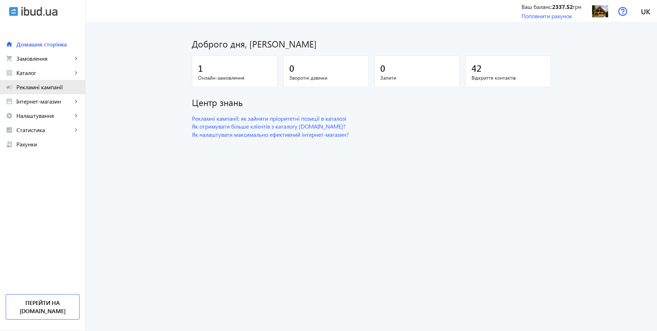
click at [55, 88] on span "Рекламні кампанії" at bounding box center [47, 86] width 63 height 7
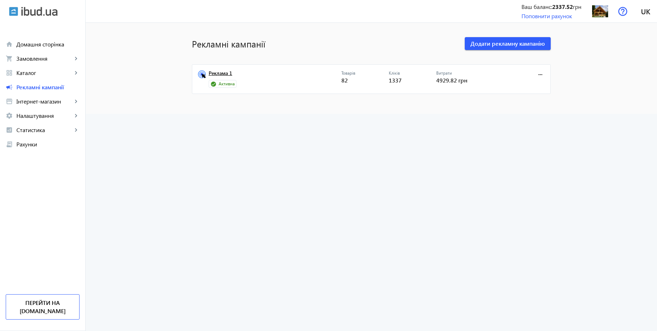
click at [222, 72] on link "Реклама 1" at bounding box center [275, 75] width 133 height 10
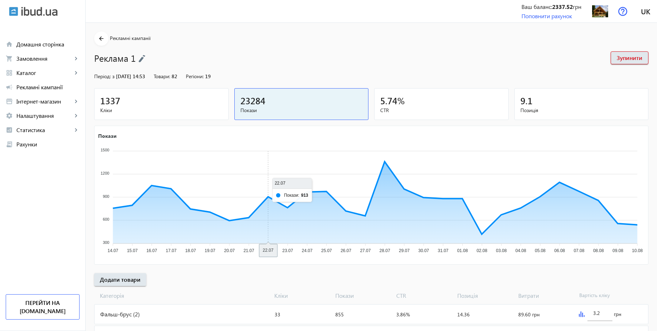
scroll to position [187, 0]
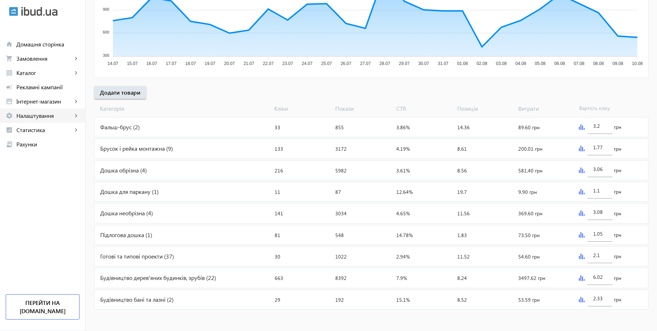
click at [39, 111] on link "settings Налаштування keyboard_arrow_right" at bounding box center [42, 115] width 85 height 14
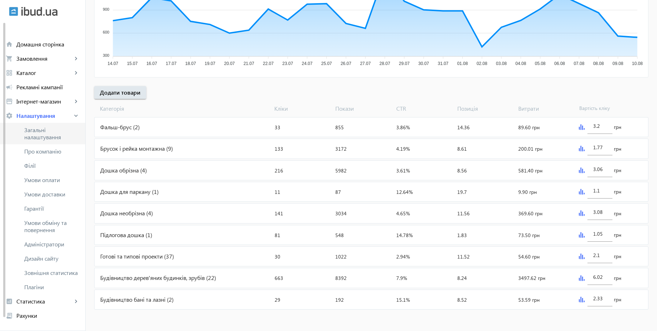
click at [44, 132] on span "Загальні налаштування" at bounding box center [51, 133] width 55 height 14
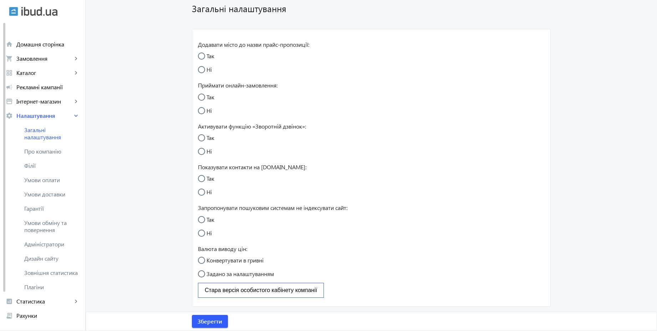
radio input "true"
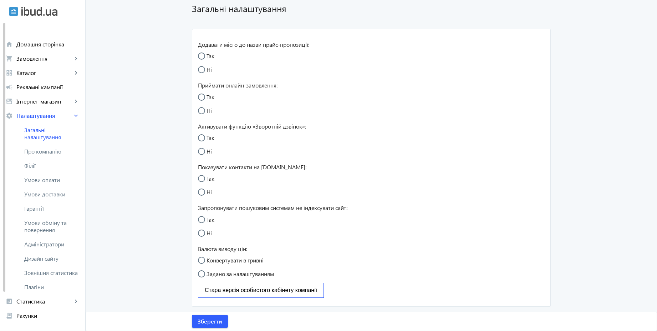
radio input "true"
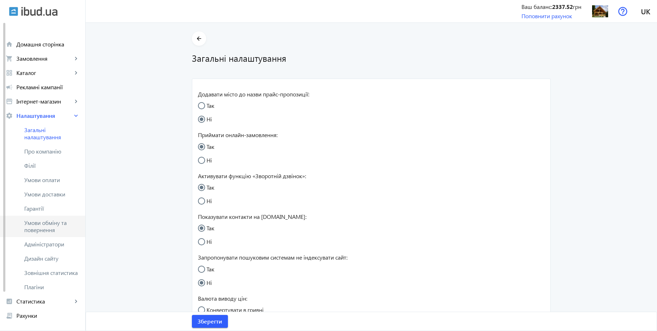
click at [49, 222] on span "Умови обміну та повернення" at bounding box center [51, 226] width 55 height 14
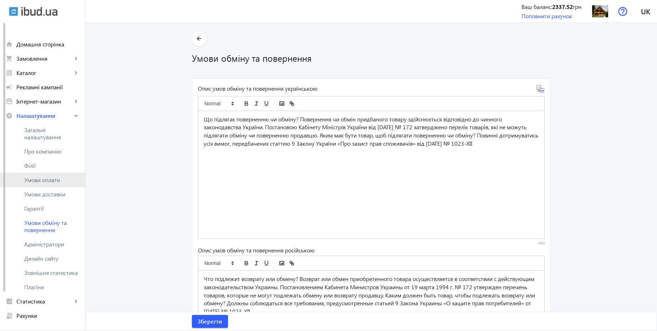
click at [45, 182] on span "Умови оплати" at bounding box center [51, 179] width 55 height 7
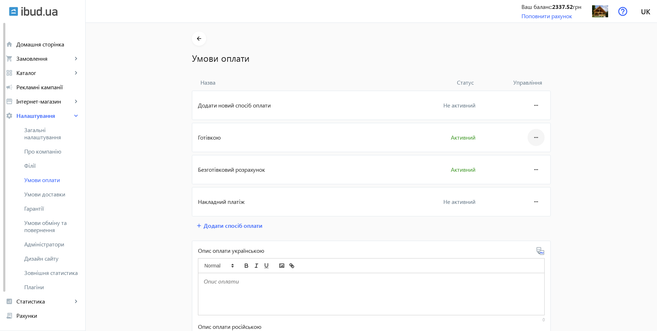
click at [539, 137] on span at bounding box center [536, 137] width 17 height 17
click at [525, 161] on button "Редагувати" at bounding box center [523, 157] width 40 height 17
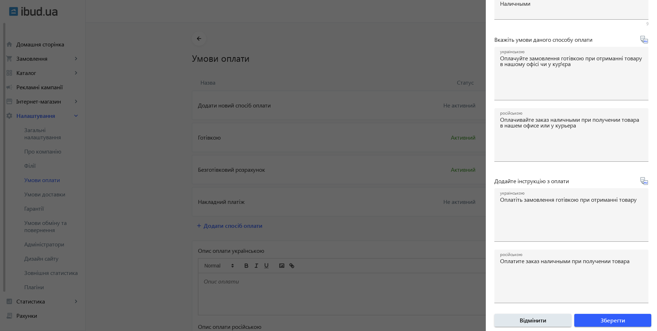
scroll to position [118, 0]
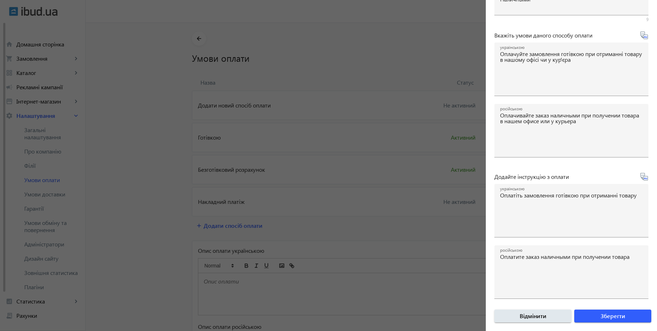
click at [147, 178] on div at bounding box center [328, 165] width 657 height 331
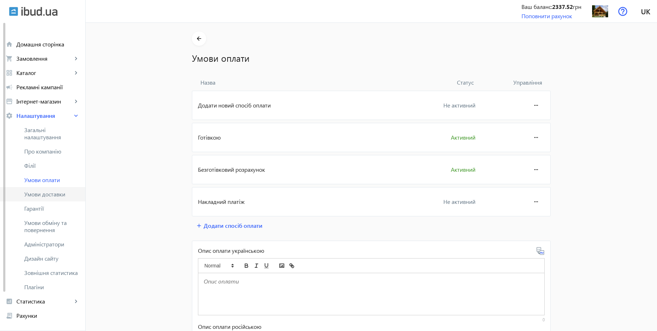
click at [61, 194] on span "Умови доставки" at bounding box center [51, 193] width 55 height 7
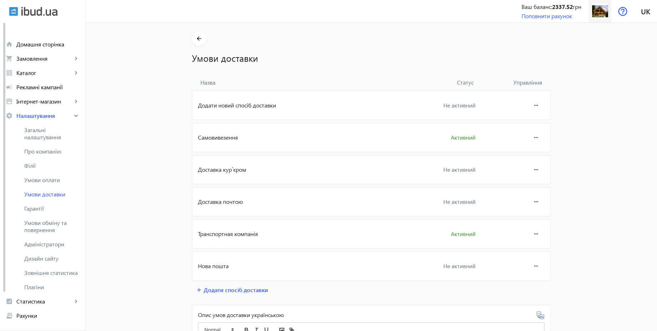
click at [604, 15] on img at bounding box center [600, 11] width 16 height 16
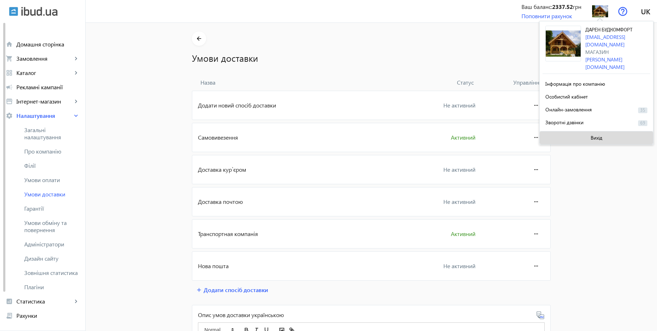
click at [594, 135] on span "Вихід" at bounding box center [597, 138] width 12 height 6
